Goal: Information Seeking & Learning: Check status

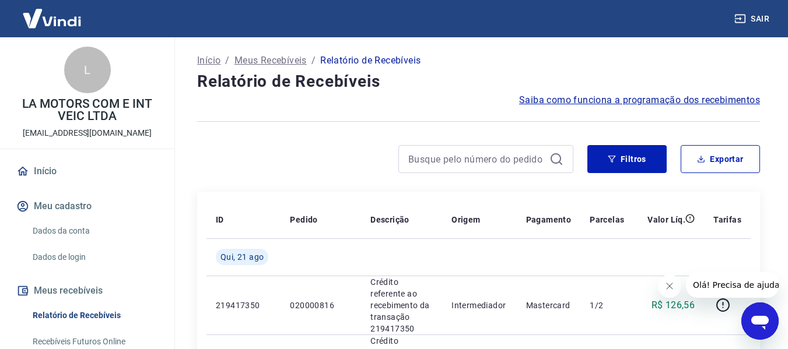
click at [669, 285] on icon "Fechar mensagem da empresa" at bounding box center [669, 286] width 9 height 9
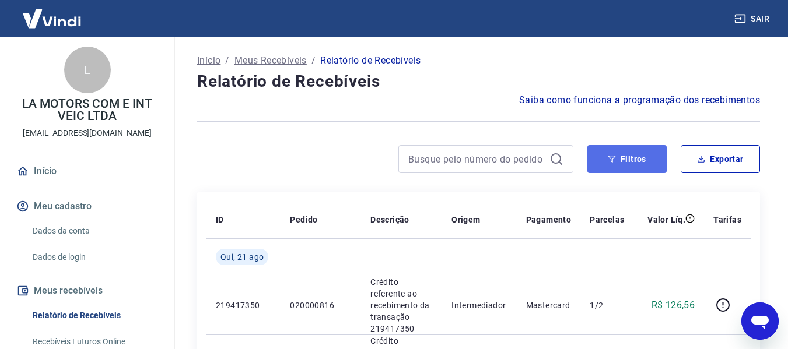
click at [624, 160] on button "Filtros" at bounding box center [627, 159] width 79 height 28
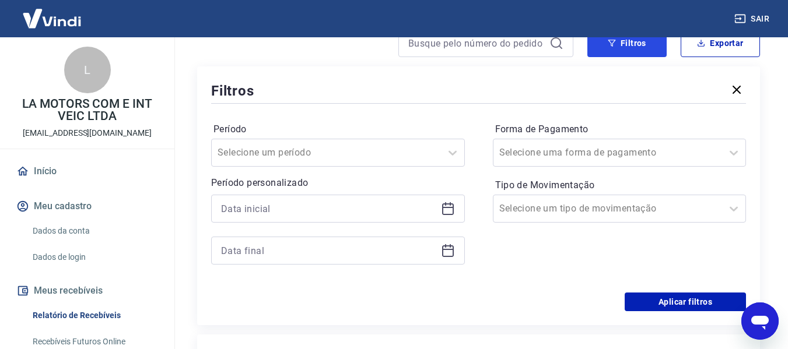
scroll to position [117, 0]
click at [445, 209] on icon at bounding box center [448, 208] width 14 height 14
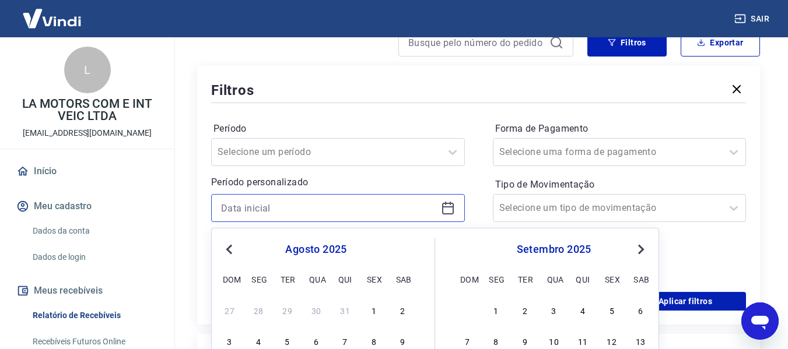
scroll to position [292, 0]
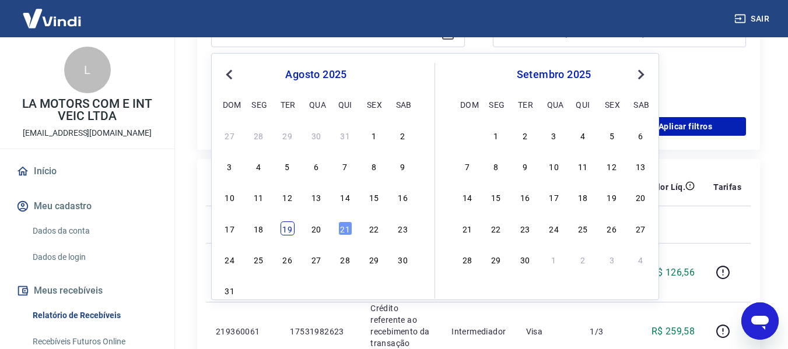
click at [285, 226] on div "19" at bounding box center [288, 229] width 14 height 14
click at [285, 226] on td at bounding box center [321, 224] width 81 height 37
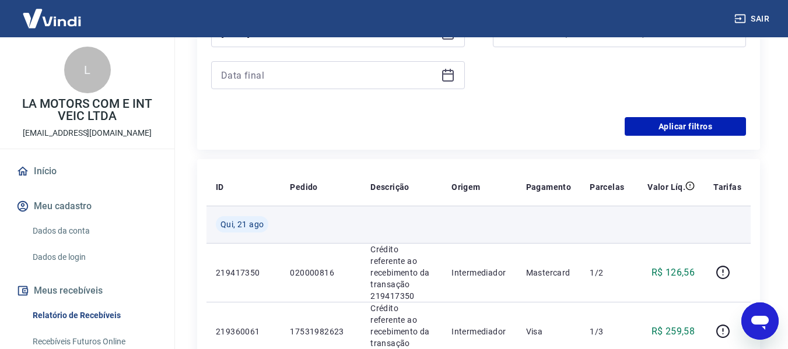
type input "[DATE]"
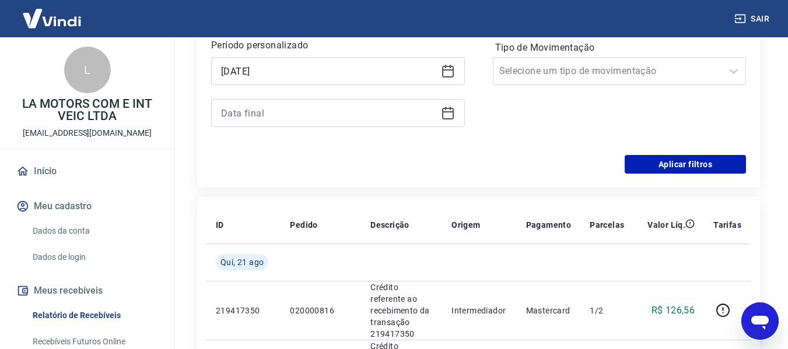
scroll to position [233, 0]
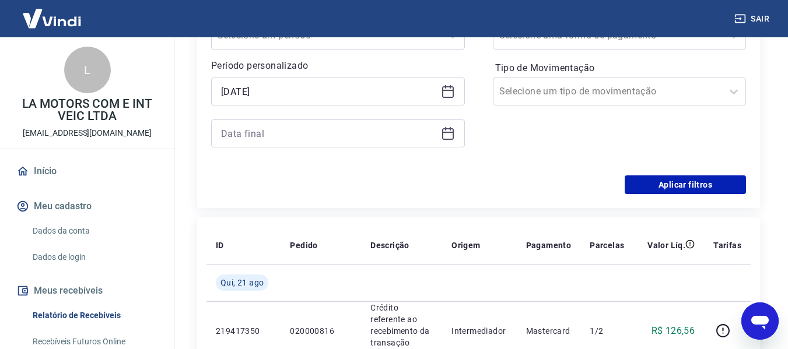
drag, startPoint x: 451, startPoint y: 136, endPoint x: 441, endPoint y: 147, distance: 15.3
click at [451, 135] on icon at bounding box center [448, 134] width 14 height 14
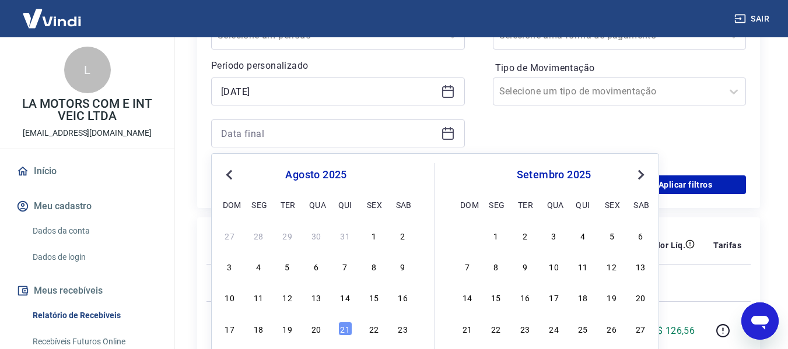
click at [288, 331] on div "19" at bounding box center [288, 329] width 14 height 14
click at [288, 331] on td "020000816" at bounding box center [321, 331] width 81 height 59
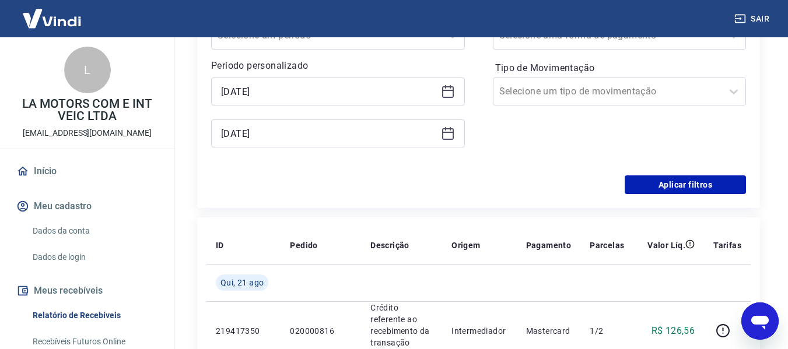
type input "[DATE]"
click at [642, 186] on button "Aplicar filtros" at bounding box center [685, 185] width 121 height 19
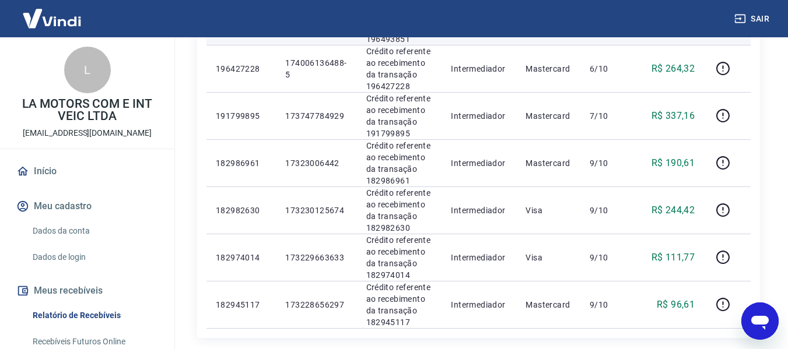
scroll to position [525, 0]
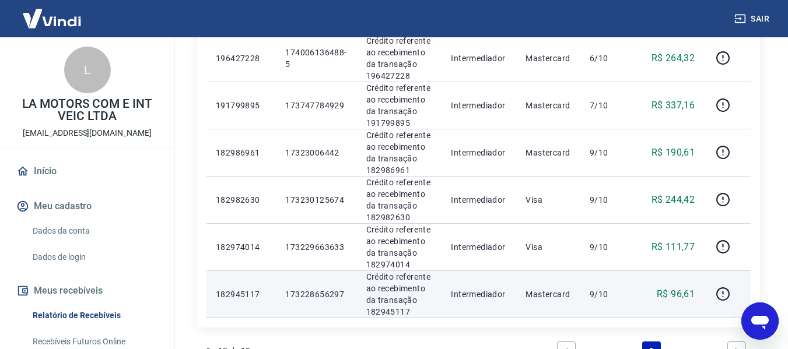
click at [244, 289] on p "182945117" at bounding box center [241, 295] width 51 height 12
copy p "182945117"
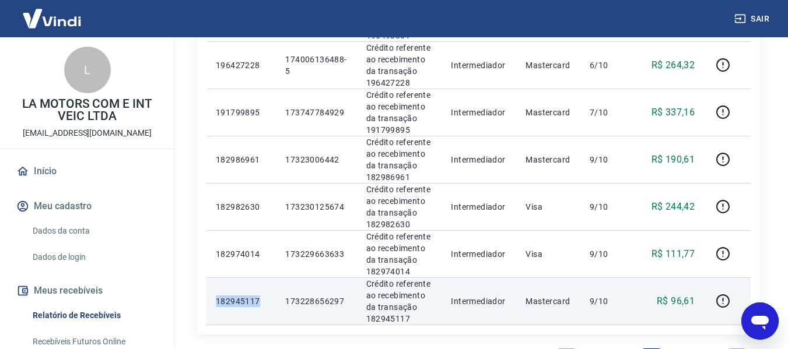
scroll to position [583, 0]
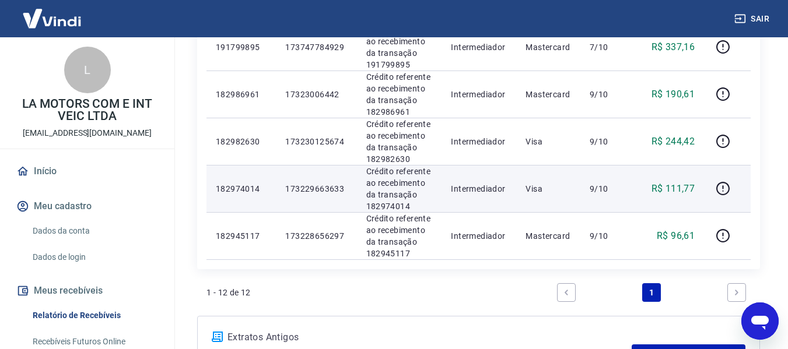
click at [226, 183] on p "182974014" at bounding box center [241, 189] width 51 height 12
copy p "182974014"
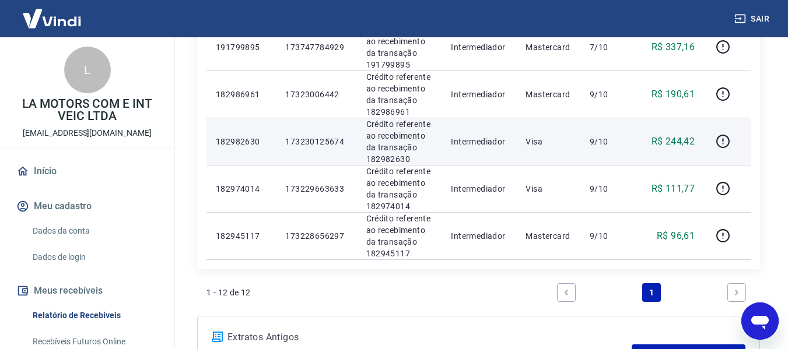
click at [245, 136] on p "182982630" at bounding box center [241, 142] width 51 height 12
copy p "182982630"
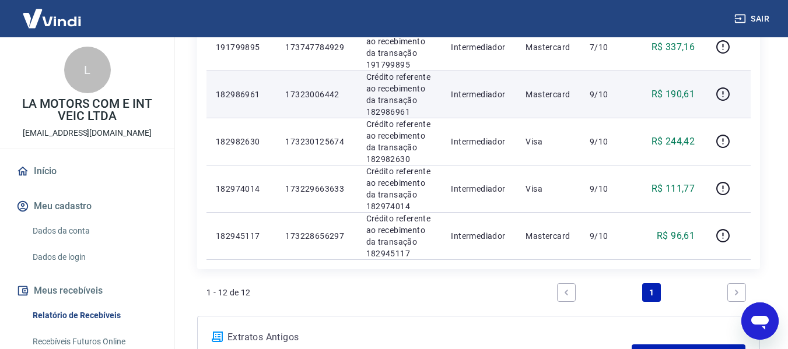
click at [234, 89] on p "182986961" at bounding box center [241, 95] width 51 height 12
copy p "182986961"
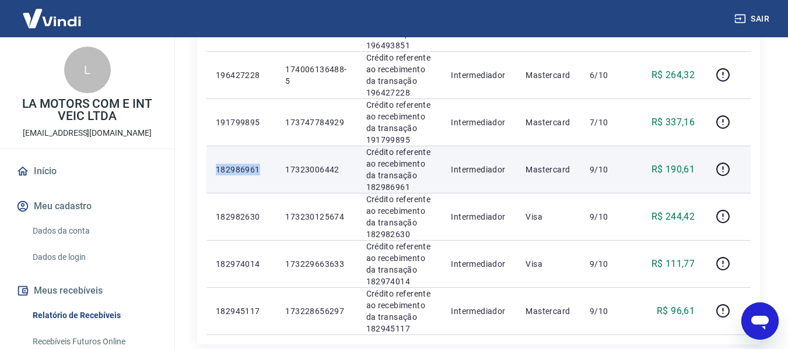
scroll to position [408, 0]
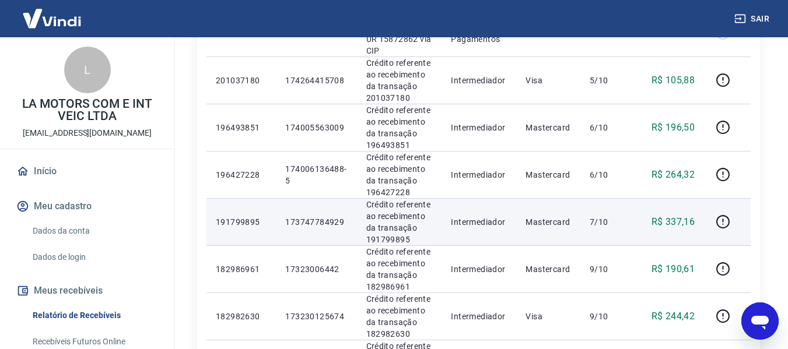
click at [243, 216] on p "191799895" at bounding box center [241, 222] width 51 height 12
copy p "191799895"
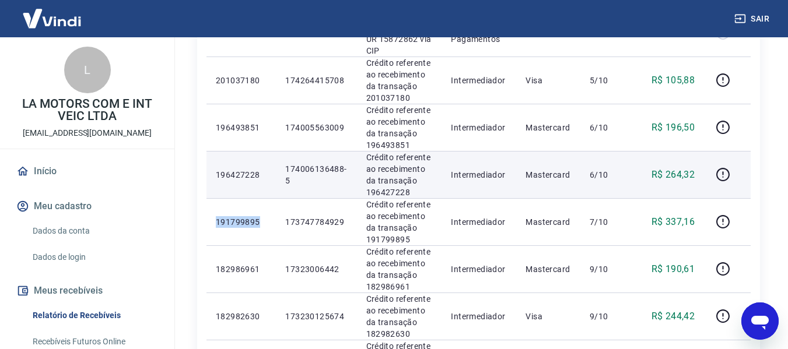
copy p "191799895"
click at [242, 151] on td "196427228" at bounding box center [241, 174] width 69 height 47
click at [241, 169] on p "196427228" at bounding box center [241, 175] width 51 height 12
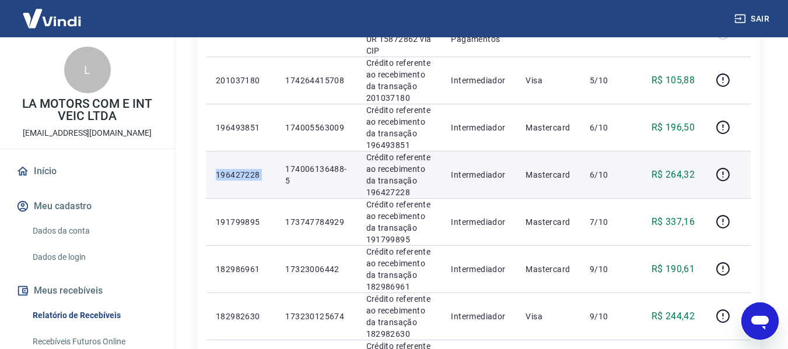
copy p "196427228"
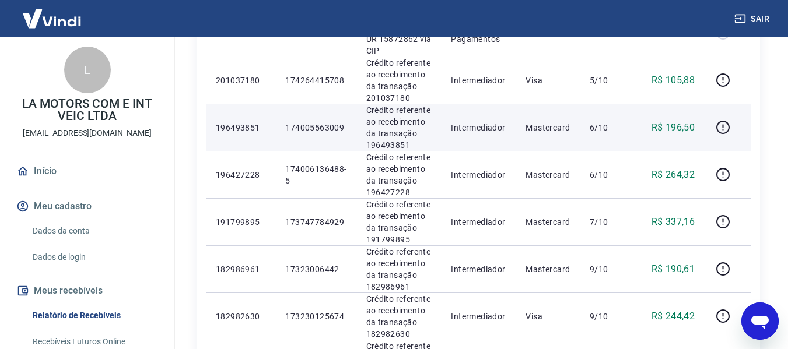
click at [229, 122] on p "196493851" at bounding box center [241, 128] width 51 height 12
copy p "196493851"
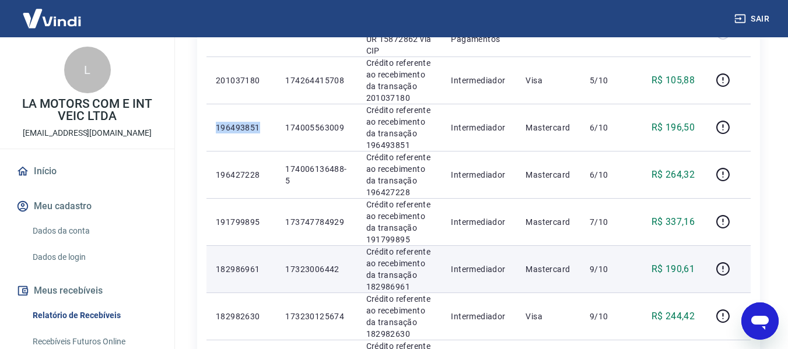
scroll to position [292, 0]
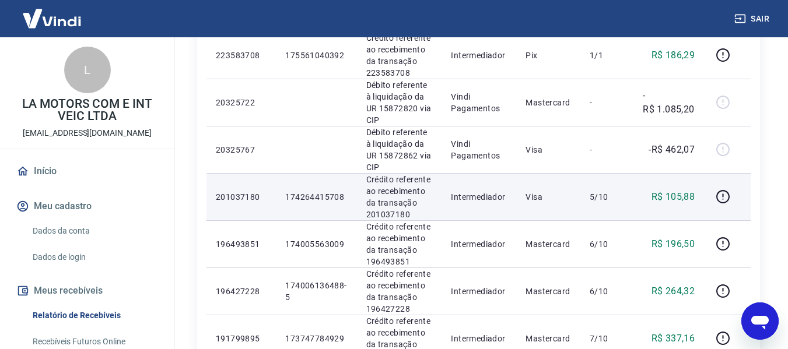
click at [253, 191] on p "201037180" at bounding box center [241, 197] width 51 height 12
copy p "201037180"
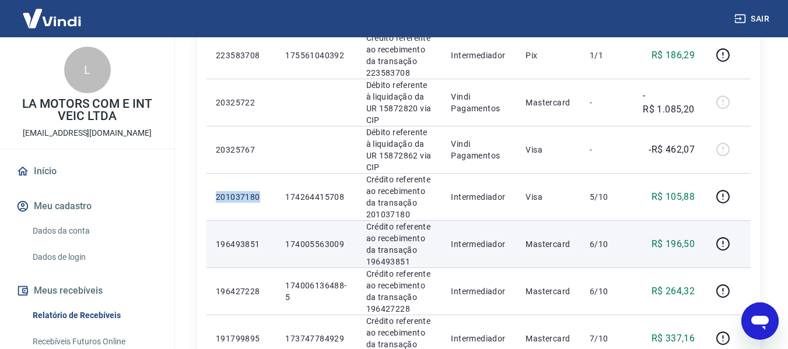
click at [580, 229] on td "Mastercard" at bounding box center [548, 244] width 64 height 47
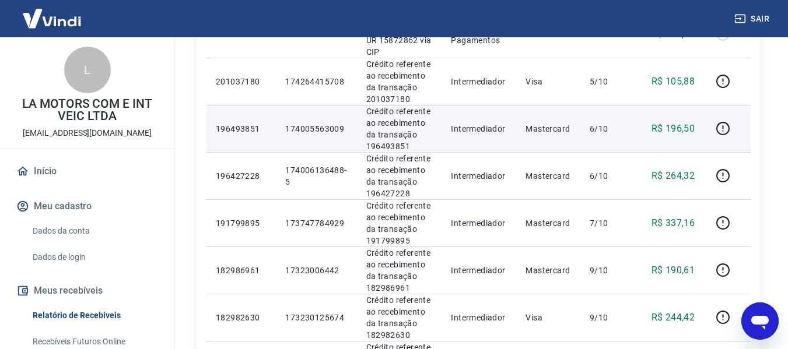
scroll to position [408, 0]
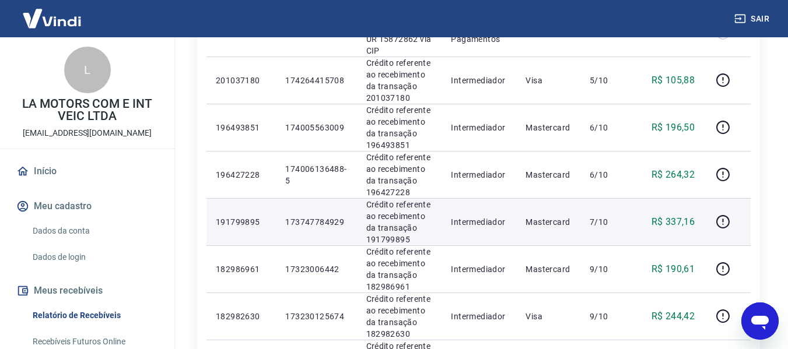
click at [560, 198] on td "Mastercard" at bounding box center [548, 221] width 64 height 47
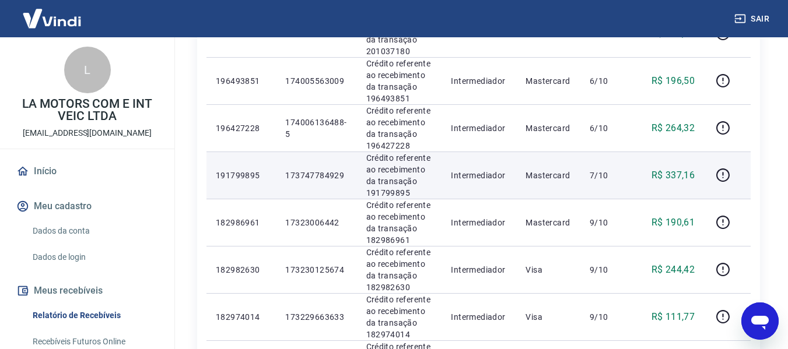
scroll to position [525, 0]
